Goal: Task Accomplishment & Management: Use online tool/utility

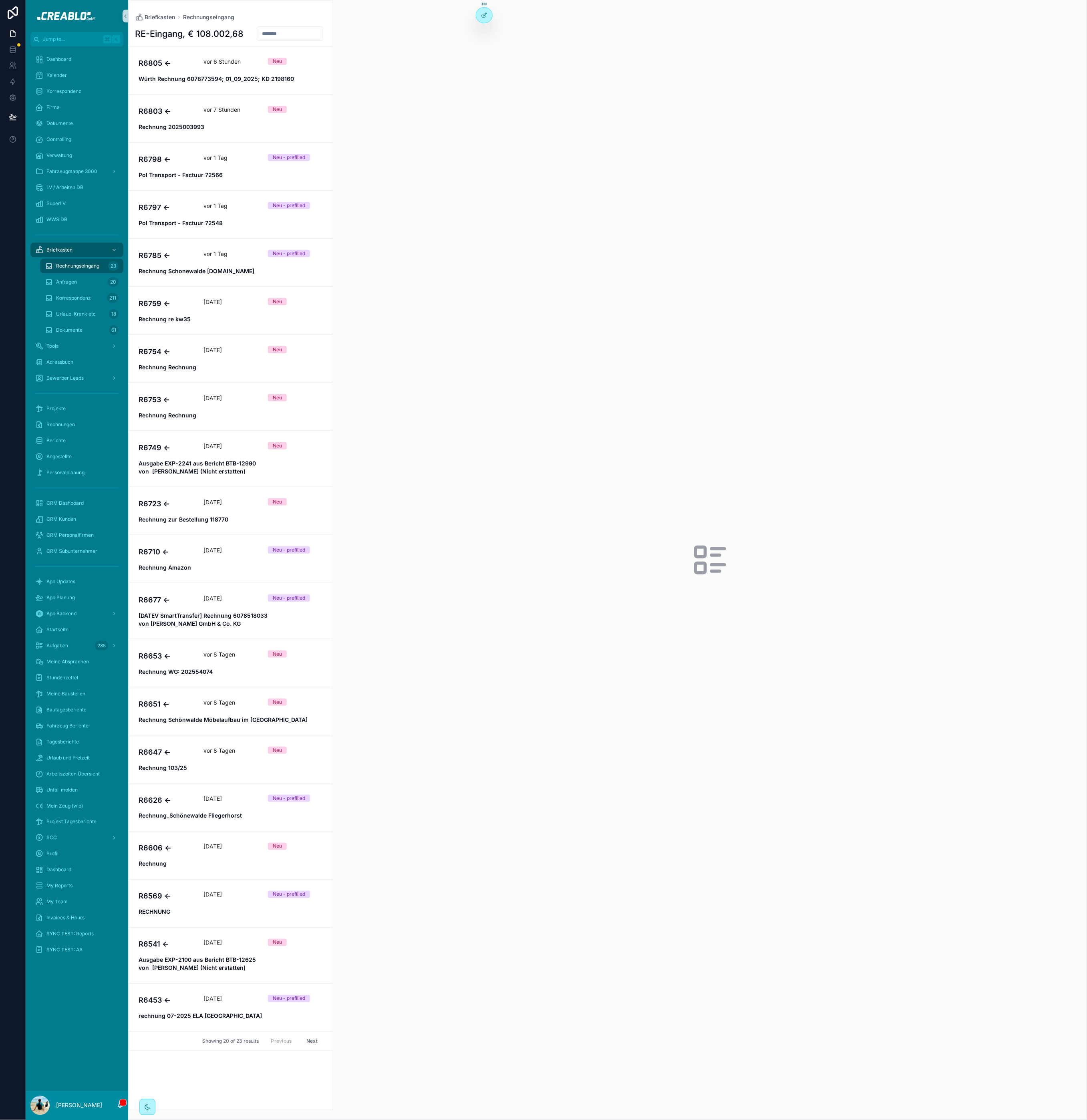
click at [73, 401] on div "Projekte" at bounding box center [77, 409] width 103 height 16
click at [73, 406] on div "Projekte" at bounding box center [76, 409] width 83 height 13
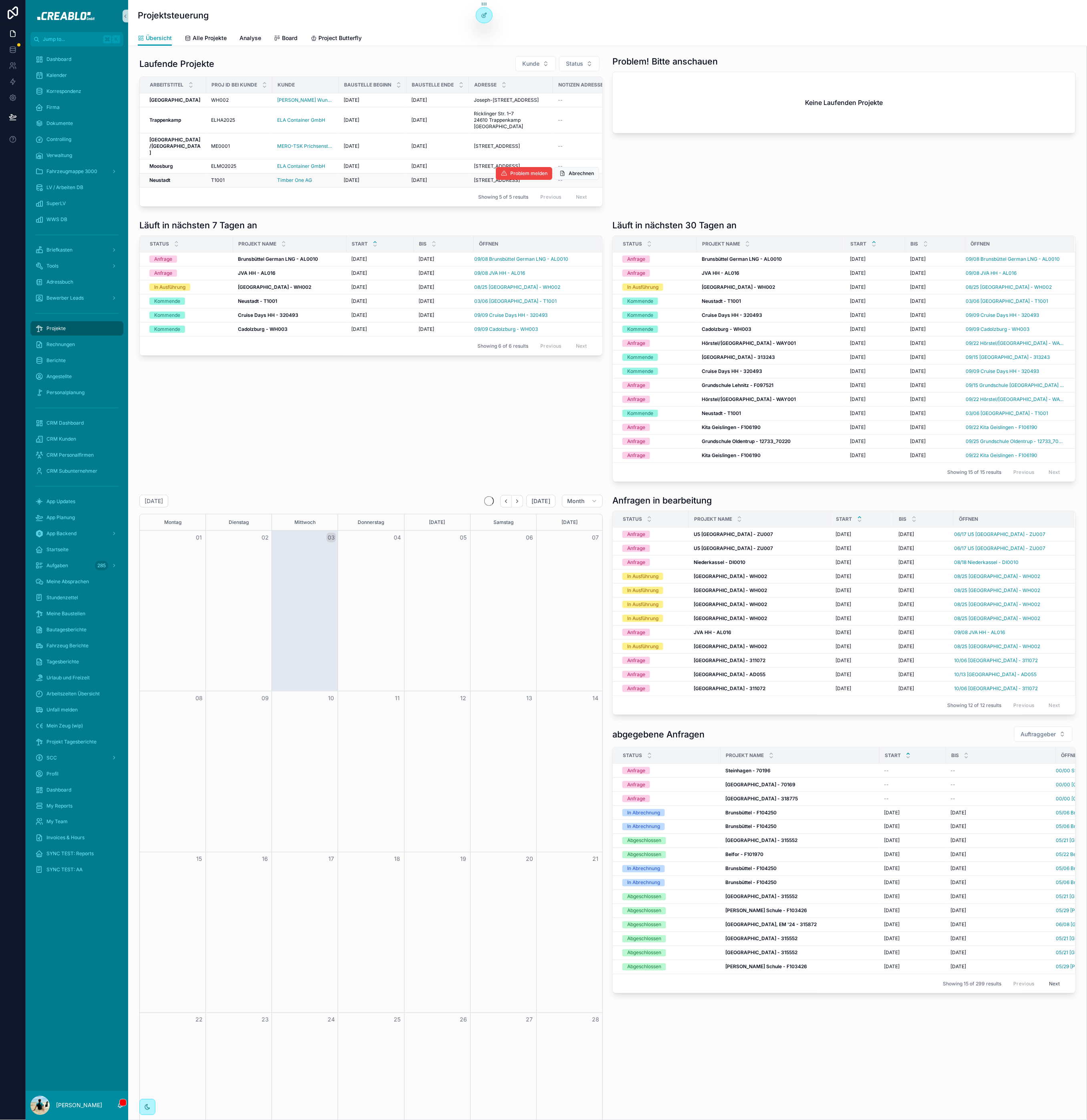
click at [156, 183] on strong "Neustadt" at bounding box center [160, 180] width 21 height 6
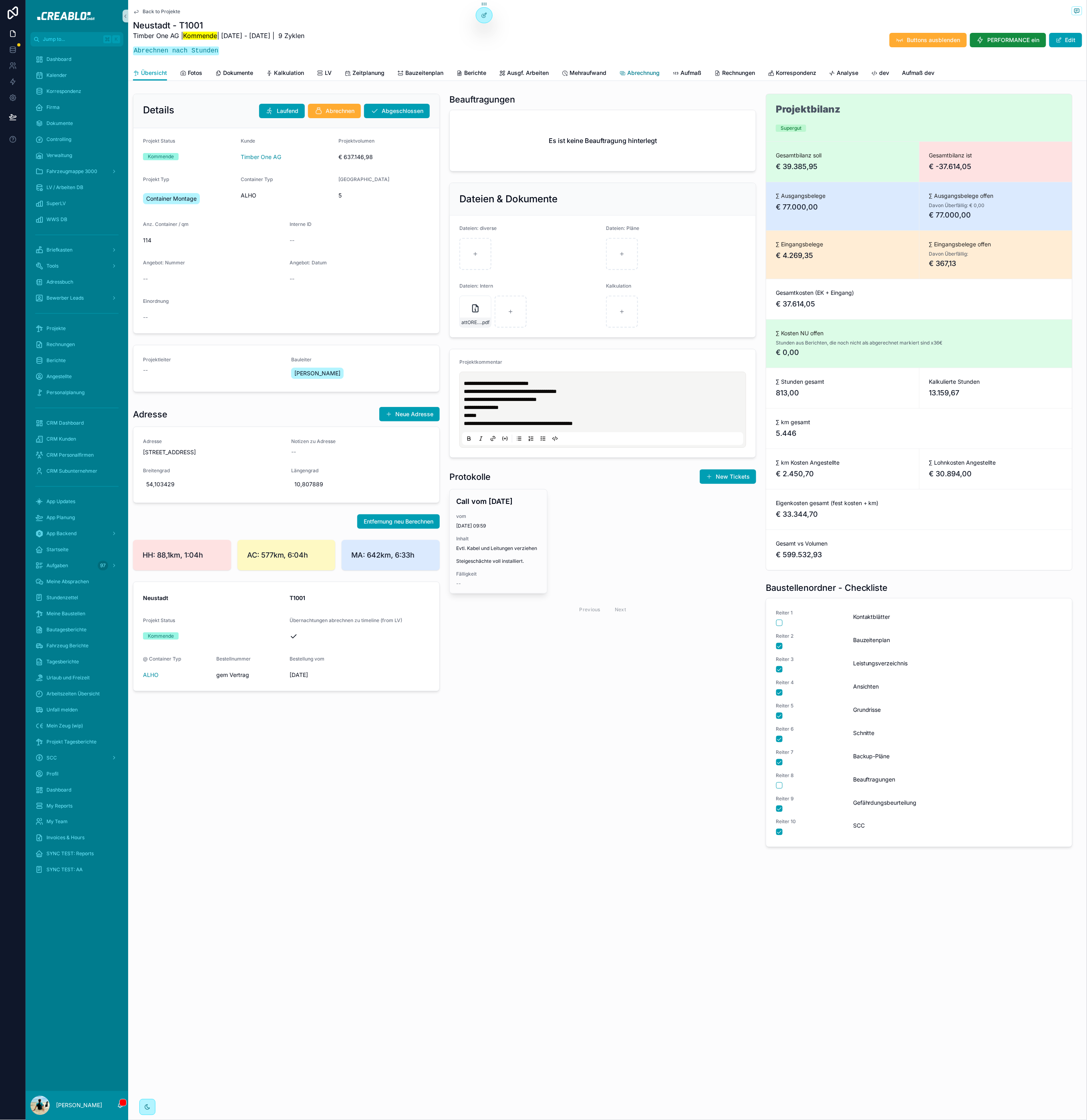
click at [634, 71] on span "Abrechnung" at bounding box center [644, 73] width 33 height 8
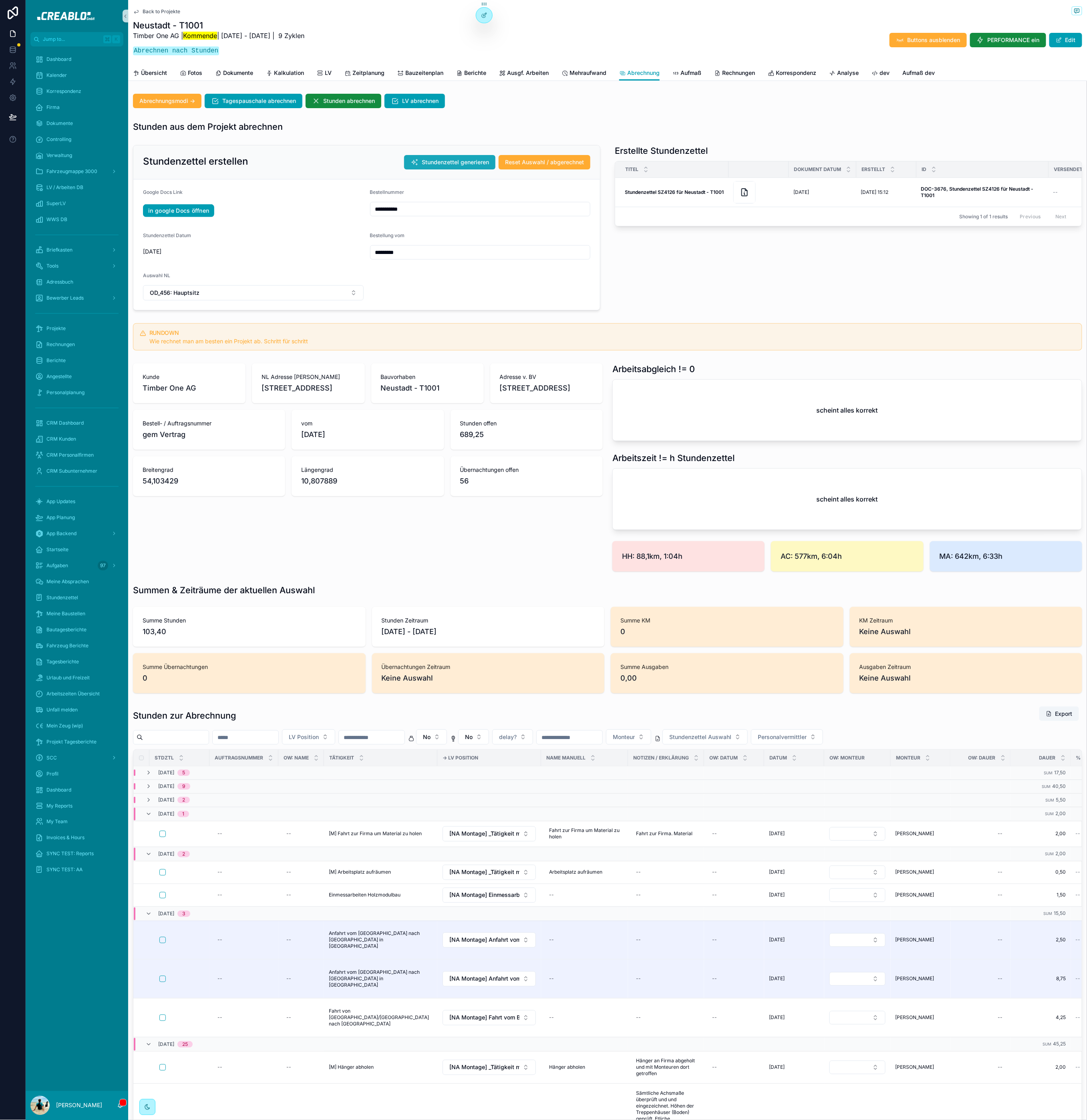
click at [472, 161] on span "Stundenzettel generieren" at bounding box center [455, 162] width 67 height 8
click at [383, 548] on div "Kunde Timber One AG NL Adresse v. Kunde Silberburgstraße 157 70178 Stuttgart De…" at bounding box center [368, 467] width 480 height 215
click at [190, 24] on h1 "Neustadt - T1001" at bounding box center [219, 26] width 172 height 11
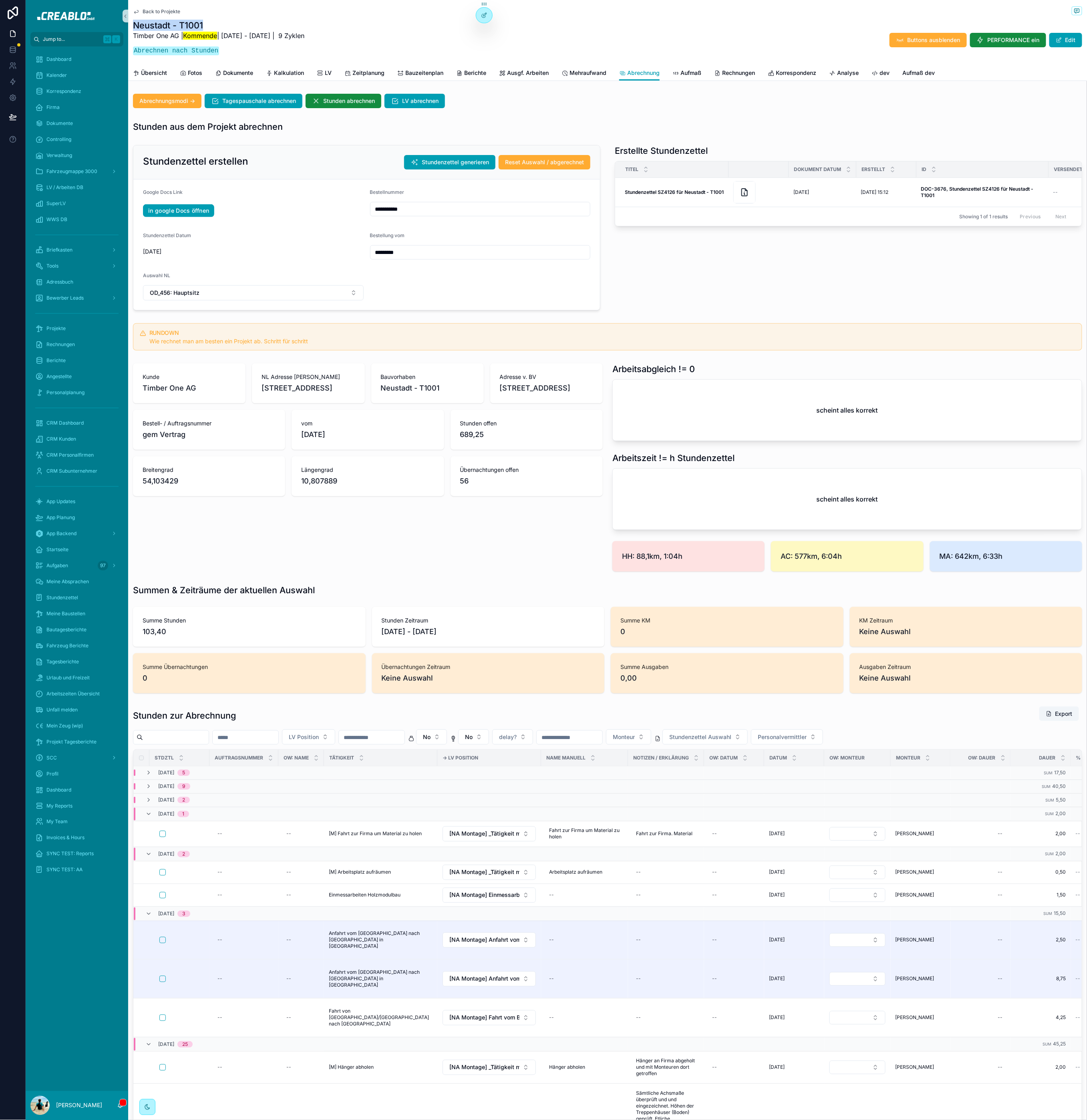
copy h1 "Neustadt - T1001"
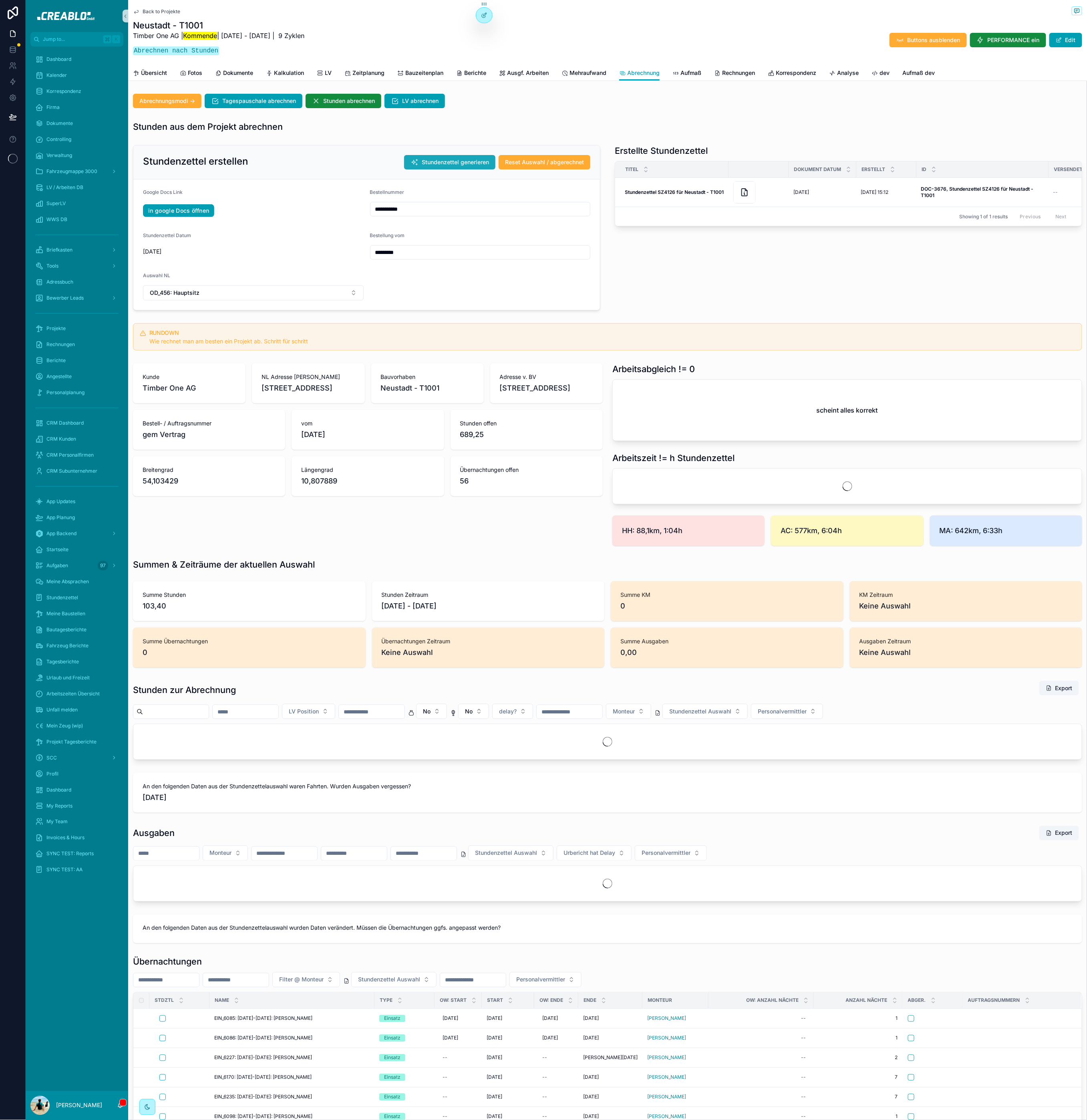
click at [414, 164] on icon "scrollable content" at bounding box center [414, 162] width 8 height 8
